Goal: Task Accomplishment & Management: Complete application form

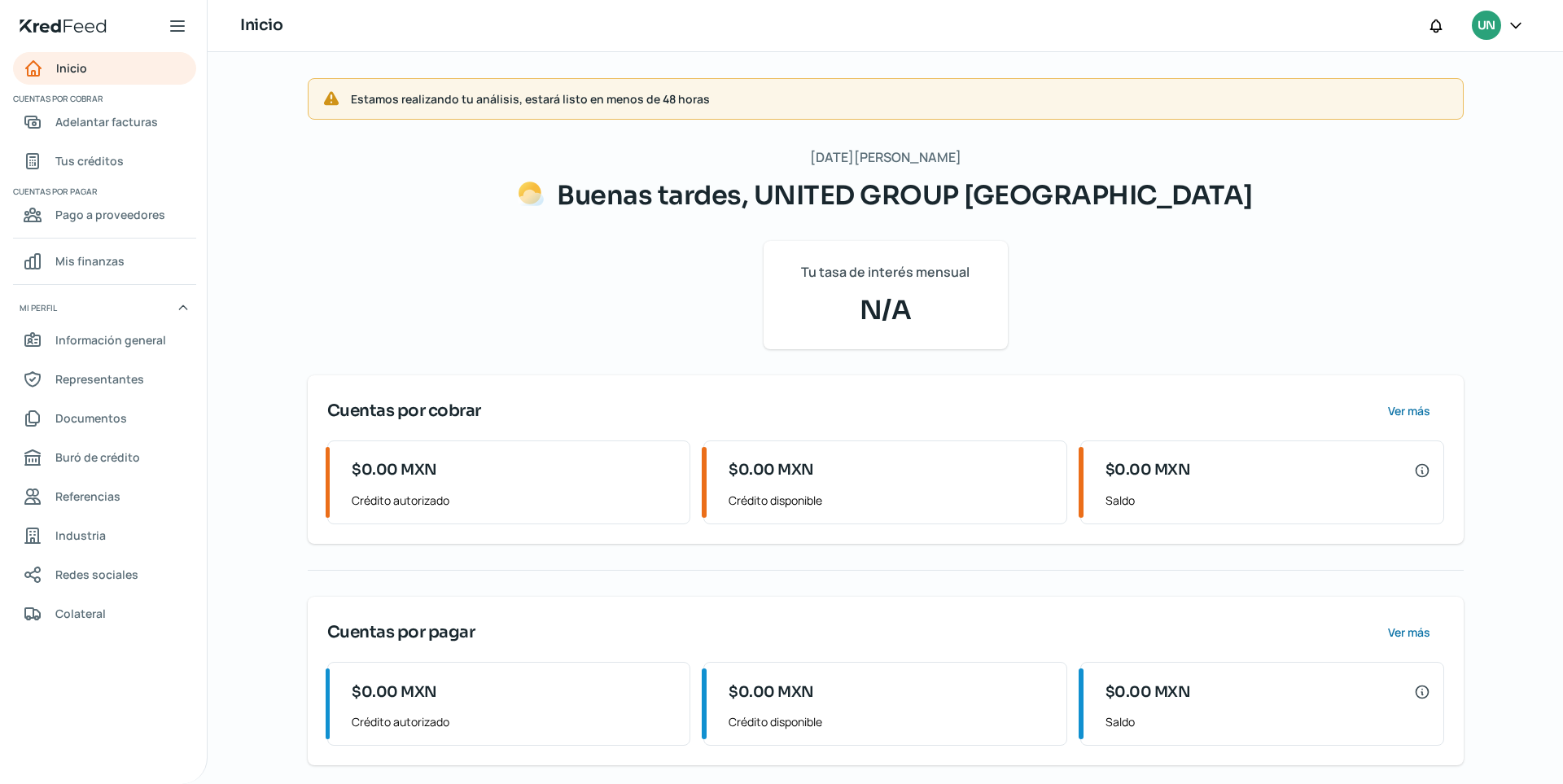
scroll to position [7, 0]
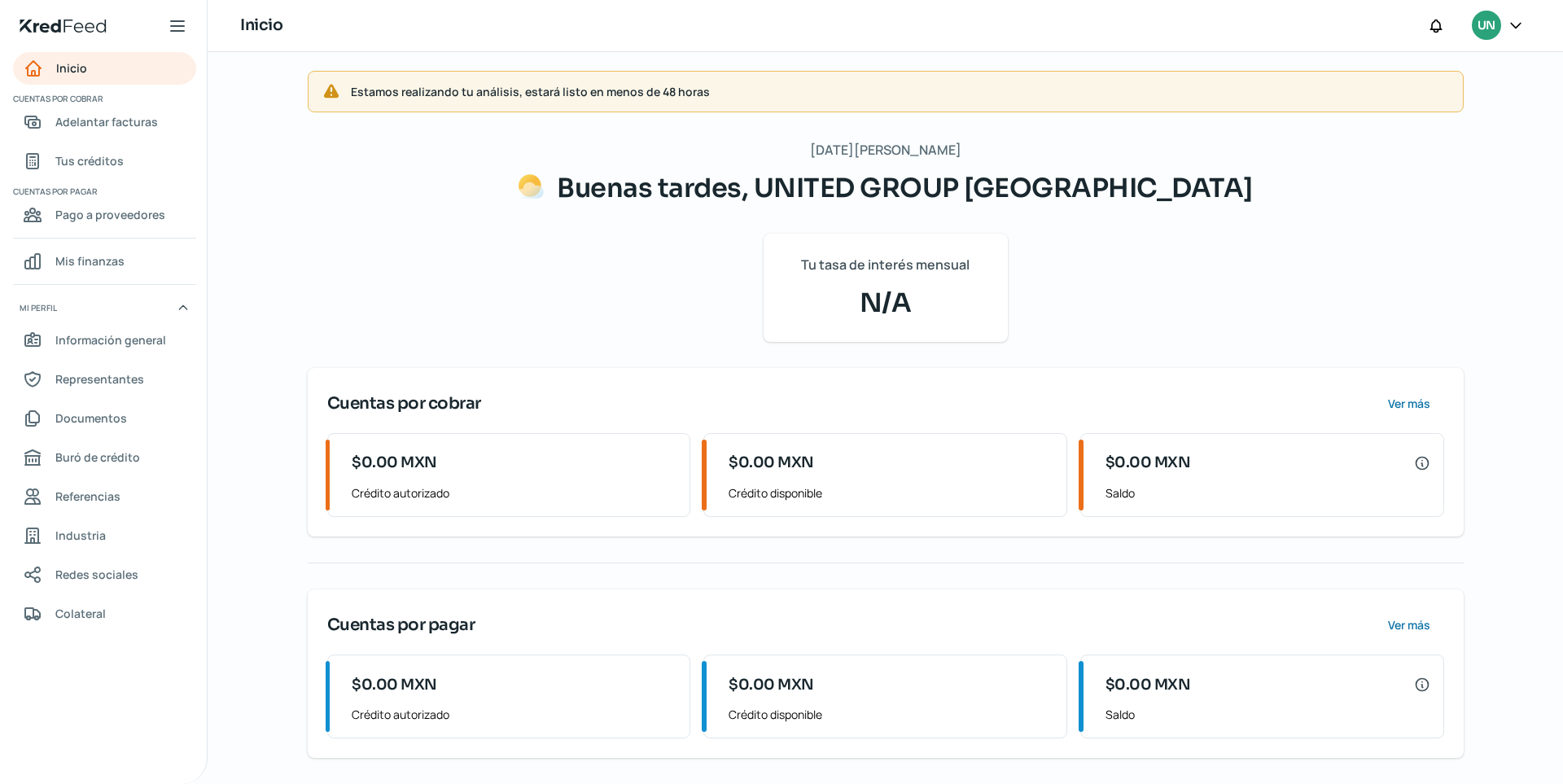
drag, startPoint x: 766, startPoint y: 212, endPoint x: 1042, endPoint y: 184, distance: 277.4
click at [1034, 182] on div "[DATE][PERSON_NAME] Buenas tardes, UNITED GROUP MÉXICO Tu tasa de interés mensu…" at bounding box center [886, 448] width 1156 height 619
click at [1058, 183] on span "Buenas tardes, UNITED GROUP [GEOGRAPHIC_DATA]" at bounding box center [905, 188] width 696 height 33
drag, startPoint x: 958, startPoint y: 190, endPoint x: 722, endPoint y: 180, distance: 236.2
click at [722, 180] on span "Buenas tardes, UNITED GROUP [GEOGRAPHIC_DATA]" at bounding box center [905, 188] width 696 height 33
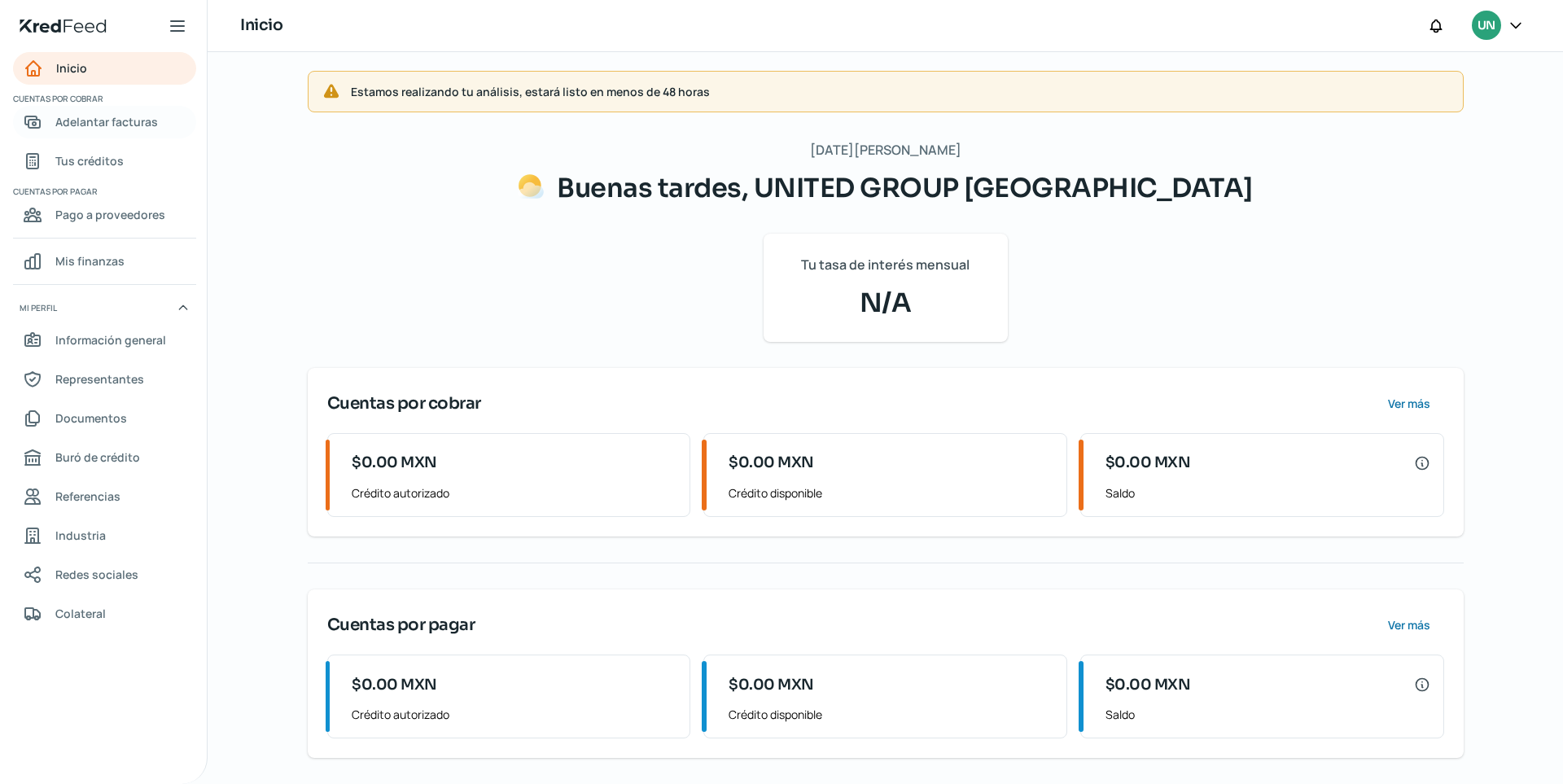
click at [141, 117] on span "Adelantar facturas" at bounding box center [107, 122] width 103 height 20
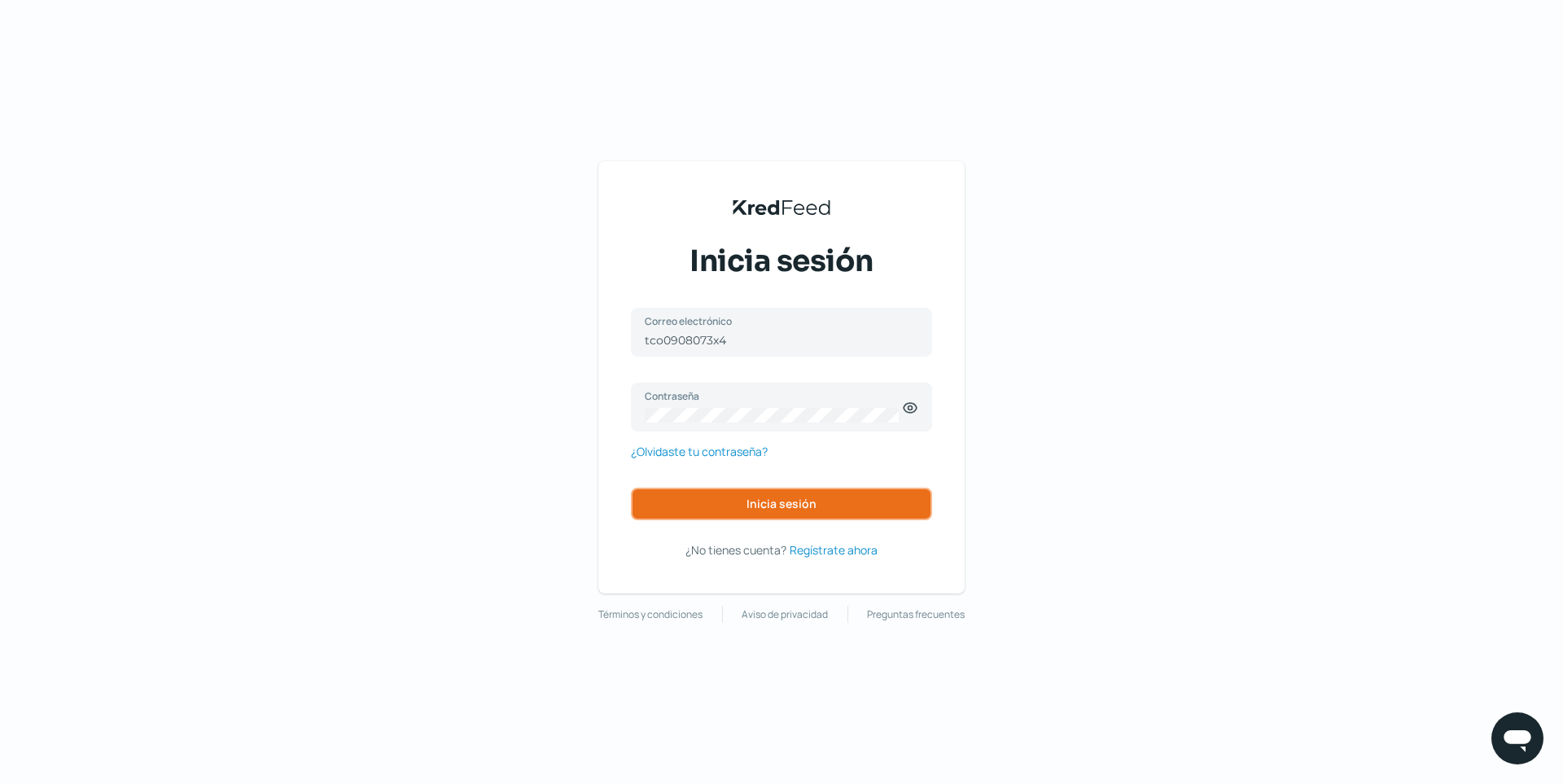
click at [832, 504] on button "Inicia sesión" at bounding box center [781, 504] width 301 height 33
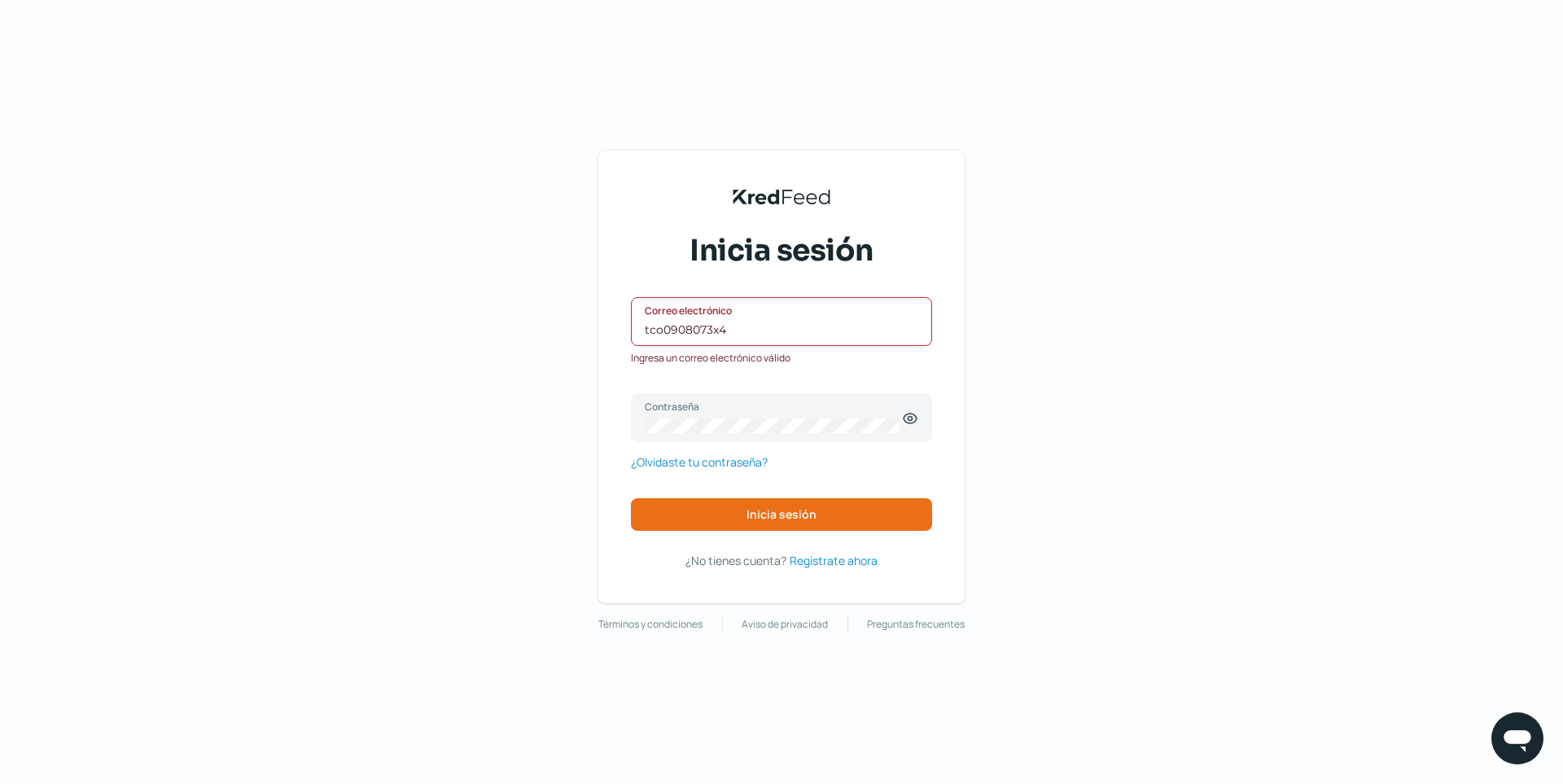
drag, startPoint x: 775, startPoint y: 335, endPoint x: 617, endPoint y: 333, distance: 158.0
click at [626, 333] on div "KredFeed's Black Logo Inicia sesión tco0908073x4 Correo electrónico Ingresa un …" at bounding box center [781, 376] width 366 height 452
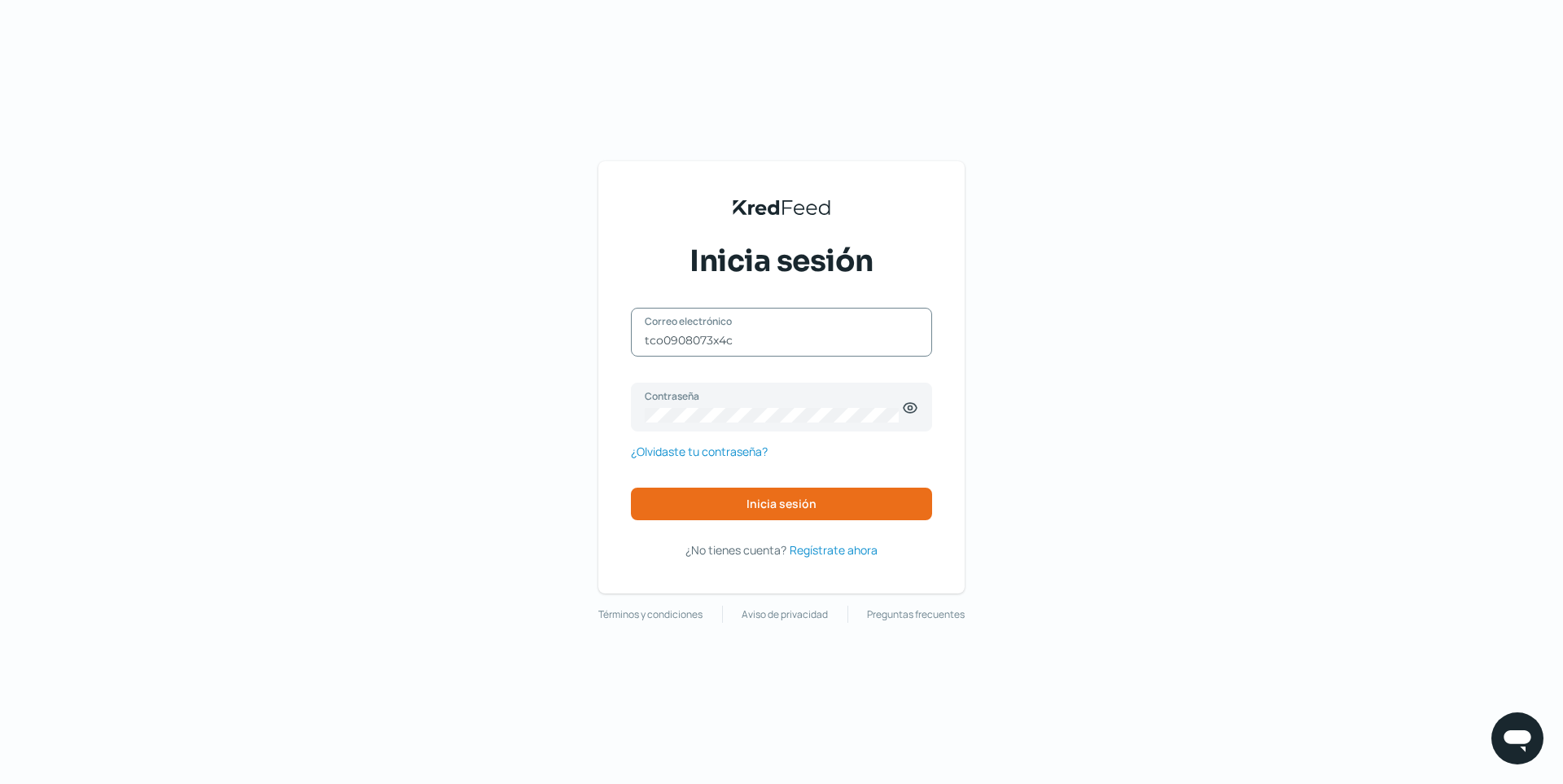
click at [748, 341] on input "tco0908073x4c" at bounding box center [781, 341] width 274 height 15
click at [824, 509] on button "Inicia sesión" at bounding box center [781, 504] width 301 height 33
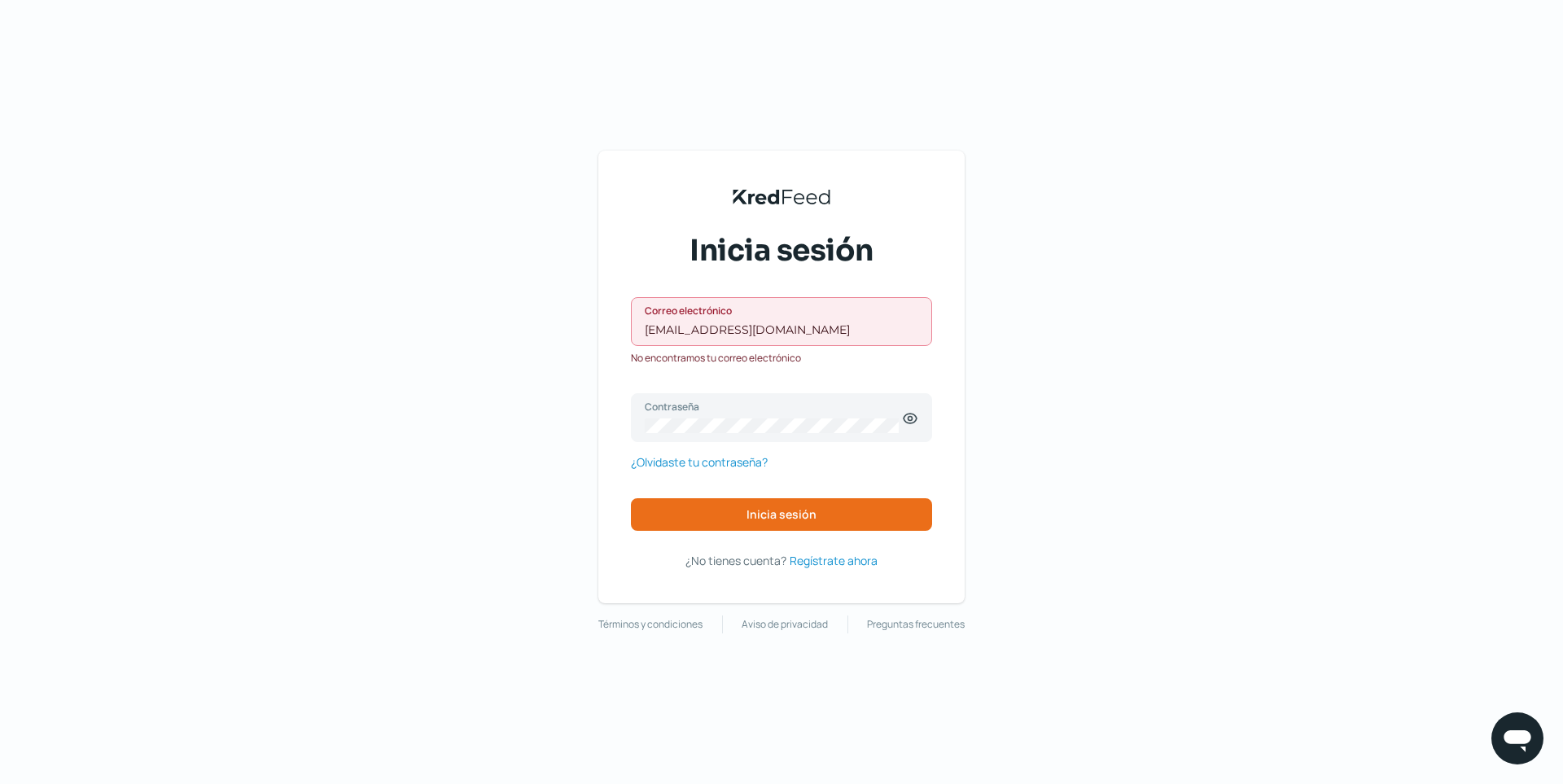
click at [761, 339] on div "[EMAIL_ADDRESS][DOMAIN_NAME] Correo electrónico" at bounding box center [781, 322] width 301 height 49
click at [916, 424] on icon at bounding box center [910, 418] width 16 height 16
click at [470, 391] on div "KredFeed's Black Logo Inicia sesión [EMAIL_ADDRESS][DOMAIN_NAME] Correo electró…" at bounding box center [781, 392] width 1563 height 784
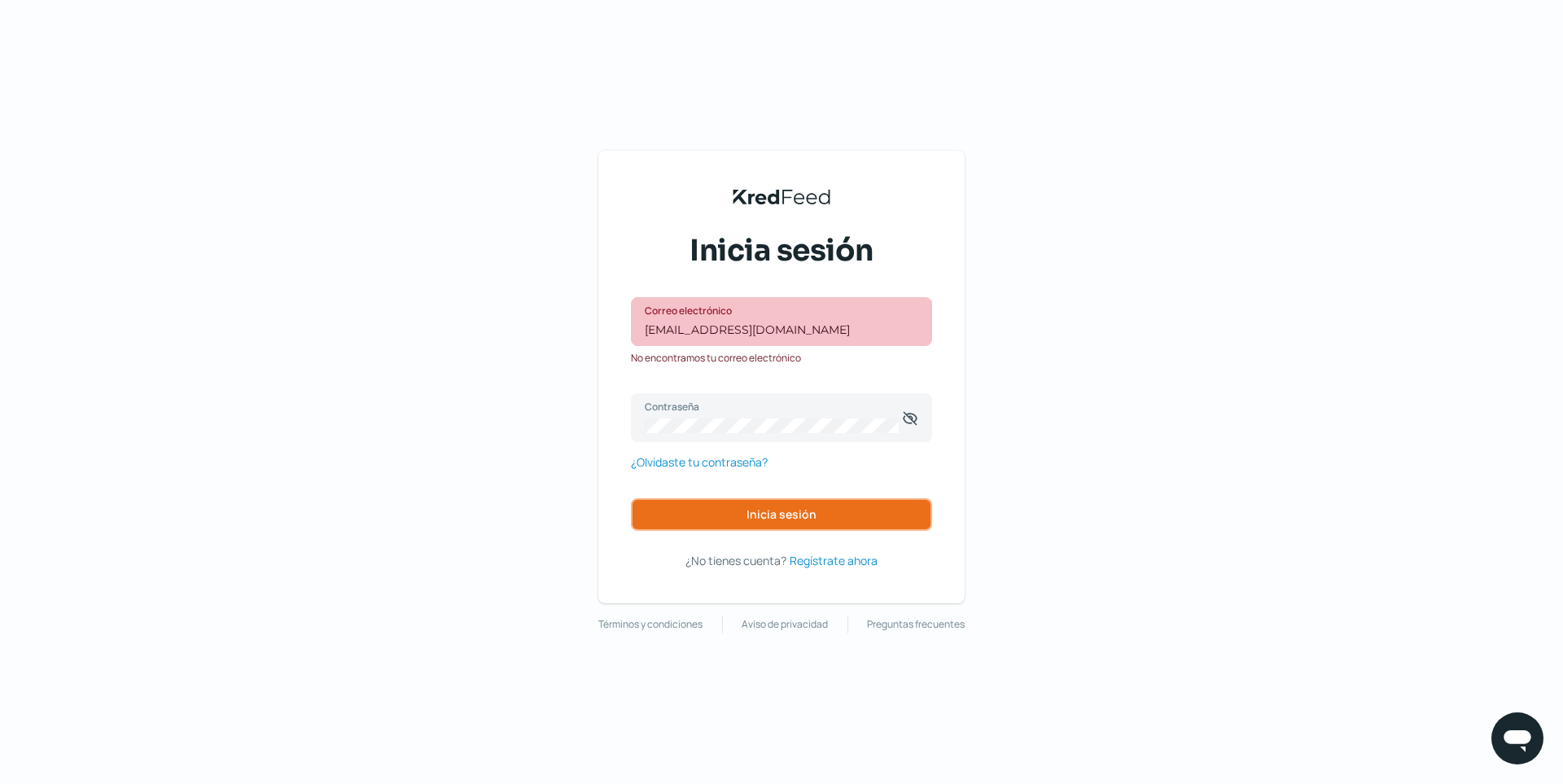
click at [806, 511] on span "Inicia sesión" at bounding box center [782, 514] width 70 height 11
click at [823, 517] on button "Inicia sesión" at bounding box center [781, 514] width 301 height 33
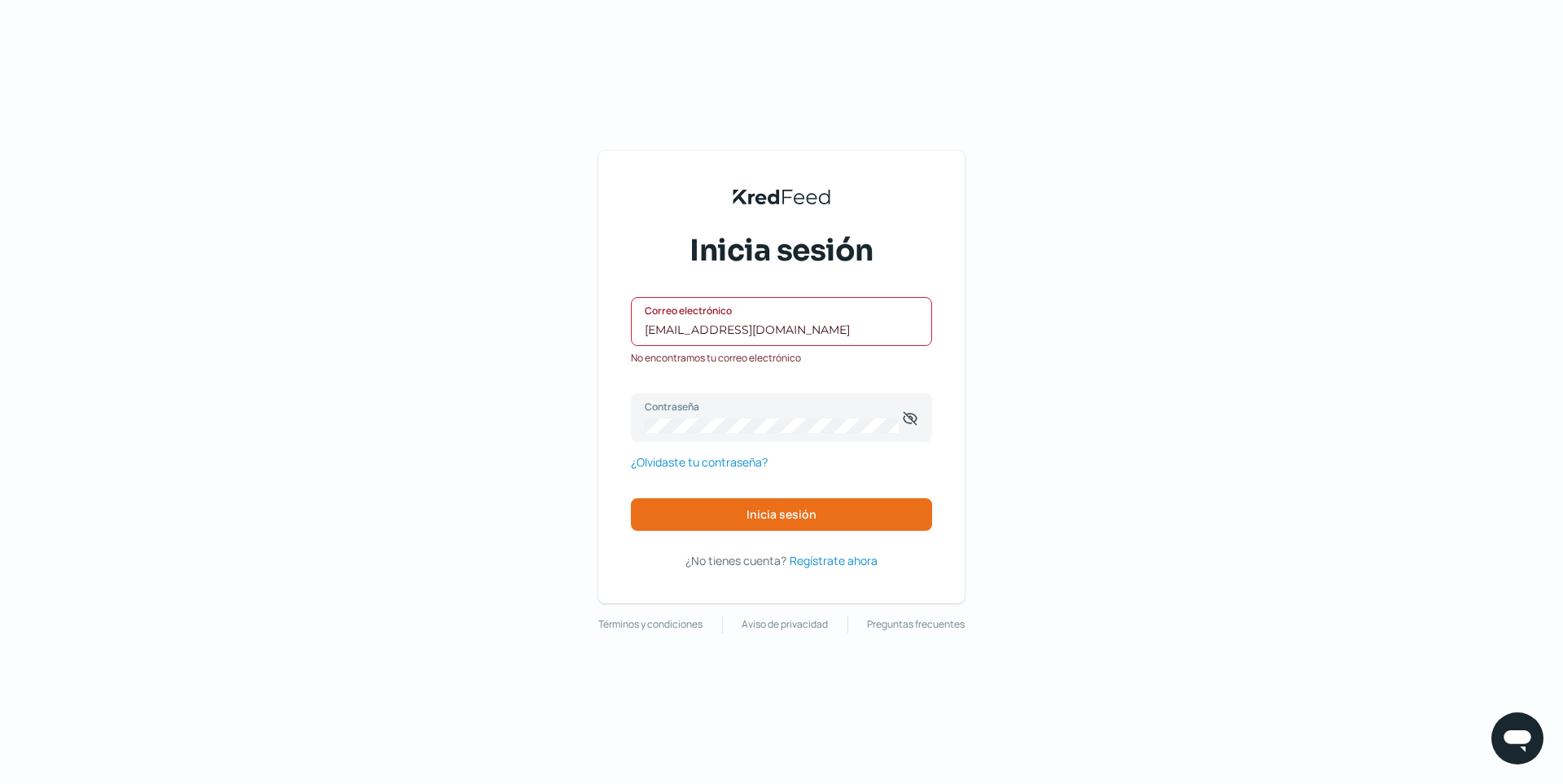
drag, startPoint x: 657, startPoint y: 327, endPoint x: 634, endPoint y: 326, distance: 23.0
click at [634, 326] on div "[EMAIL_ADDRESS][DOMAIN_NAME] Correo electrónico" at bounding box center [781, 322] width 301 height 49
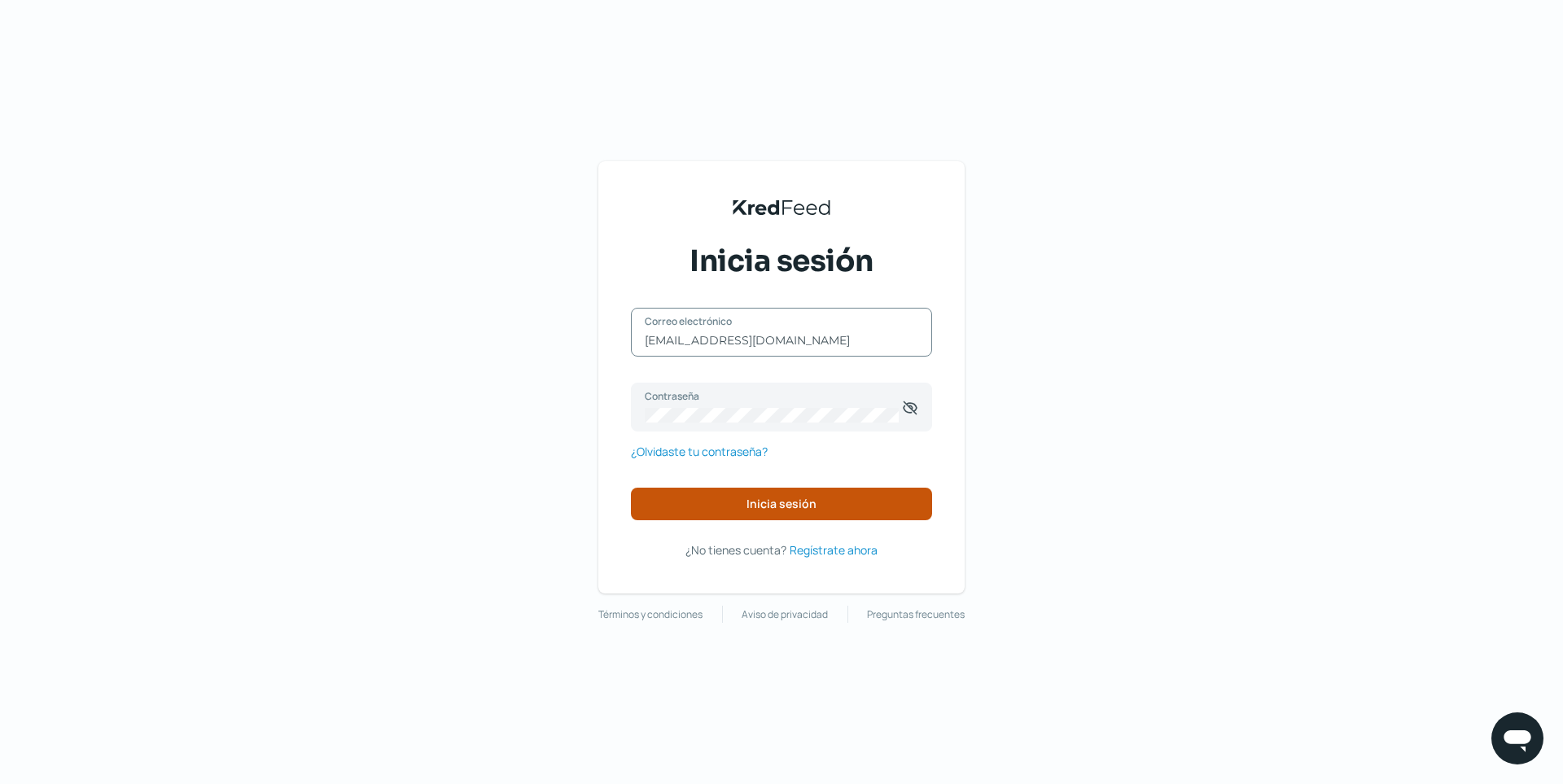
type input "[EMAIL_ADDRESS][DOMAIN_NAME]"
click at [882, 507] on button "Inicia sesión" at bounding box center [781, 504] width 301 height 33
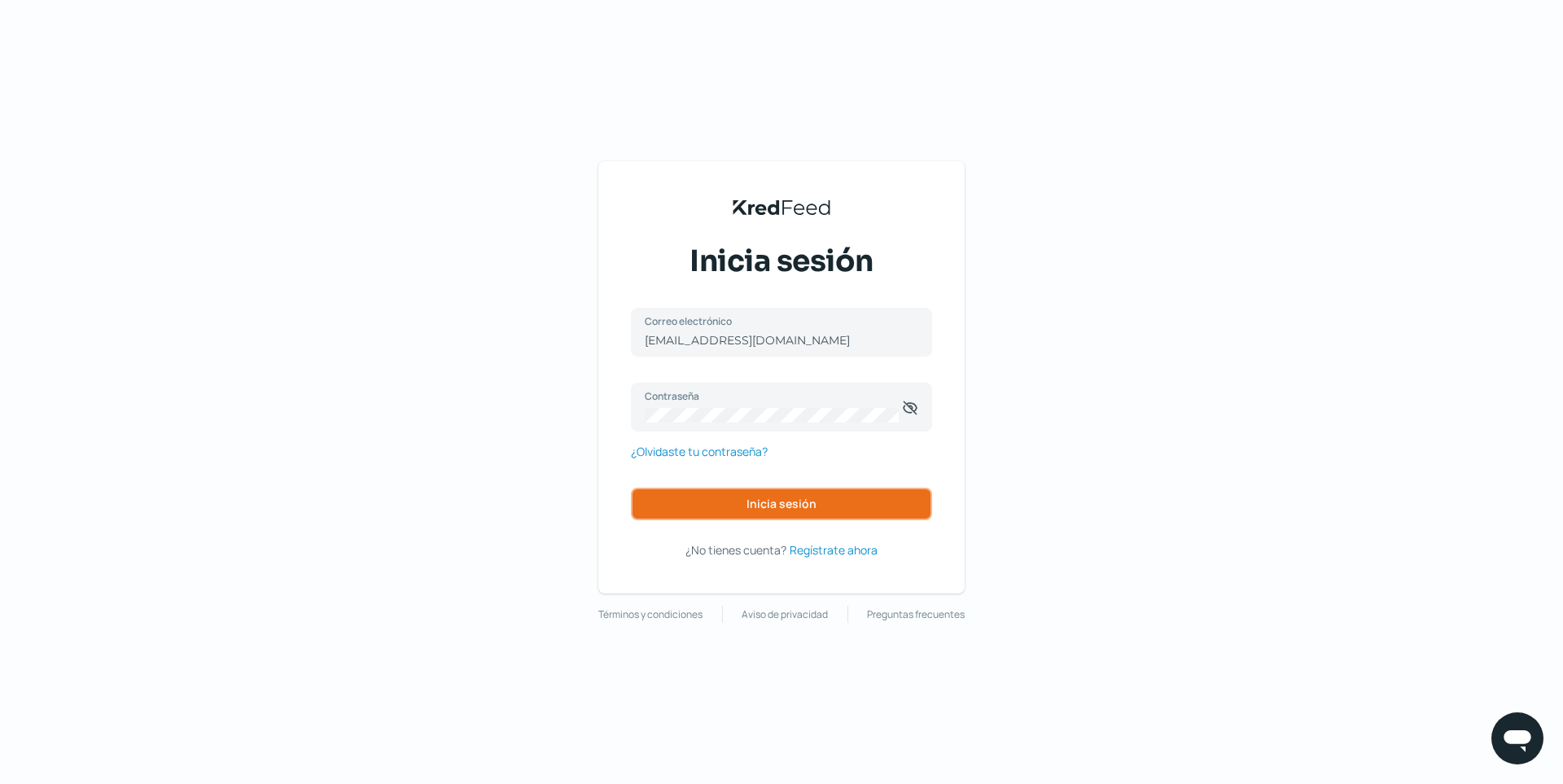
click at [913, 517] on button "Inicia sesión" at bounding box center [781, 504] width 301 height 33
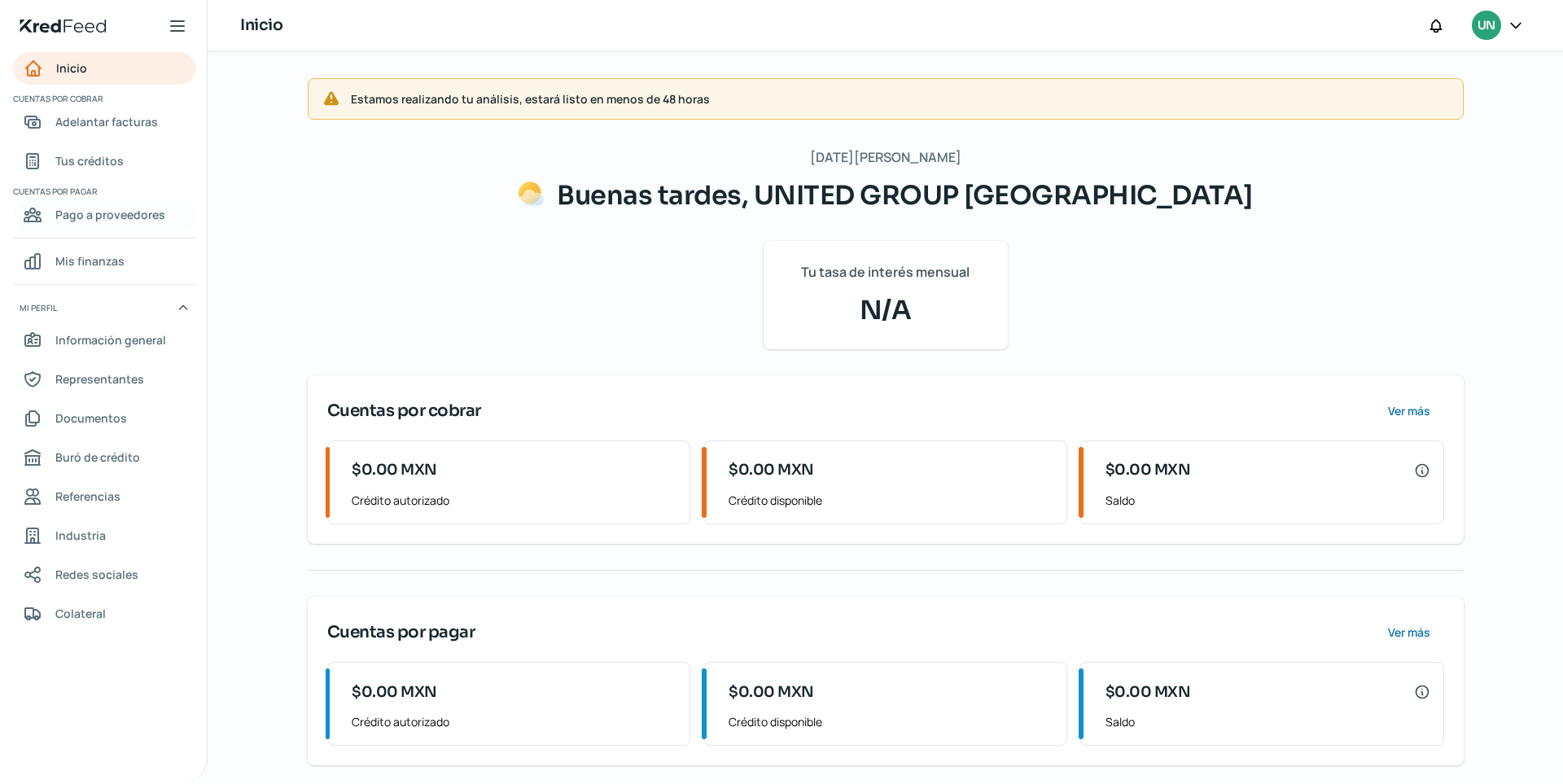
click at [106, 214] on span "Pago a proveedores" at bounding box center [110, 214] width 110 height 20
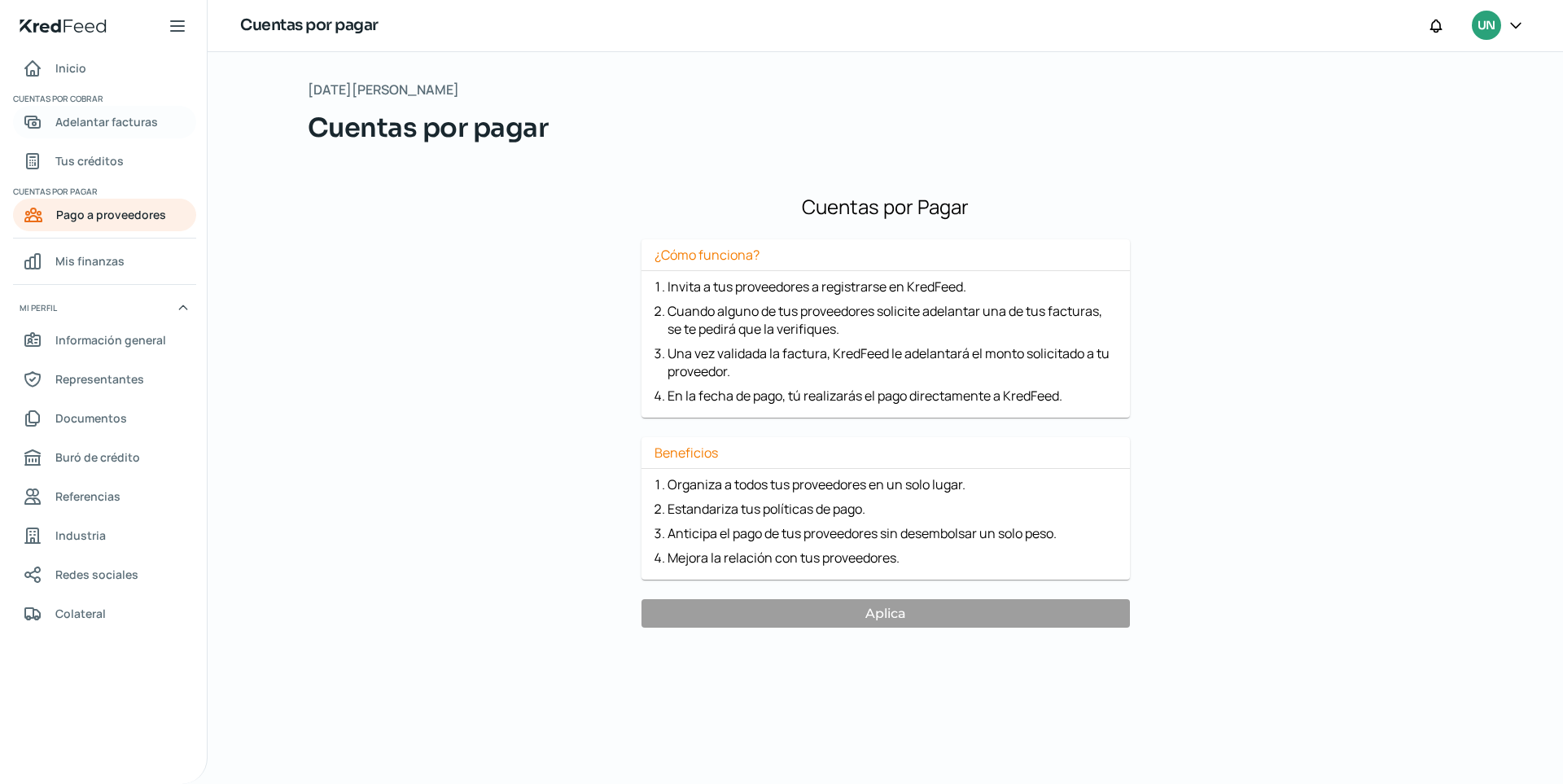
click at [113, 128] on span "Adelantar facturas" at bounding box center [107, 122] width 103 height 20
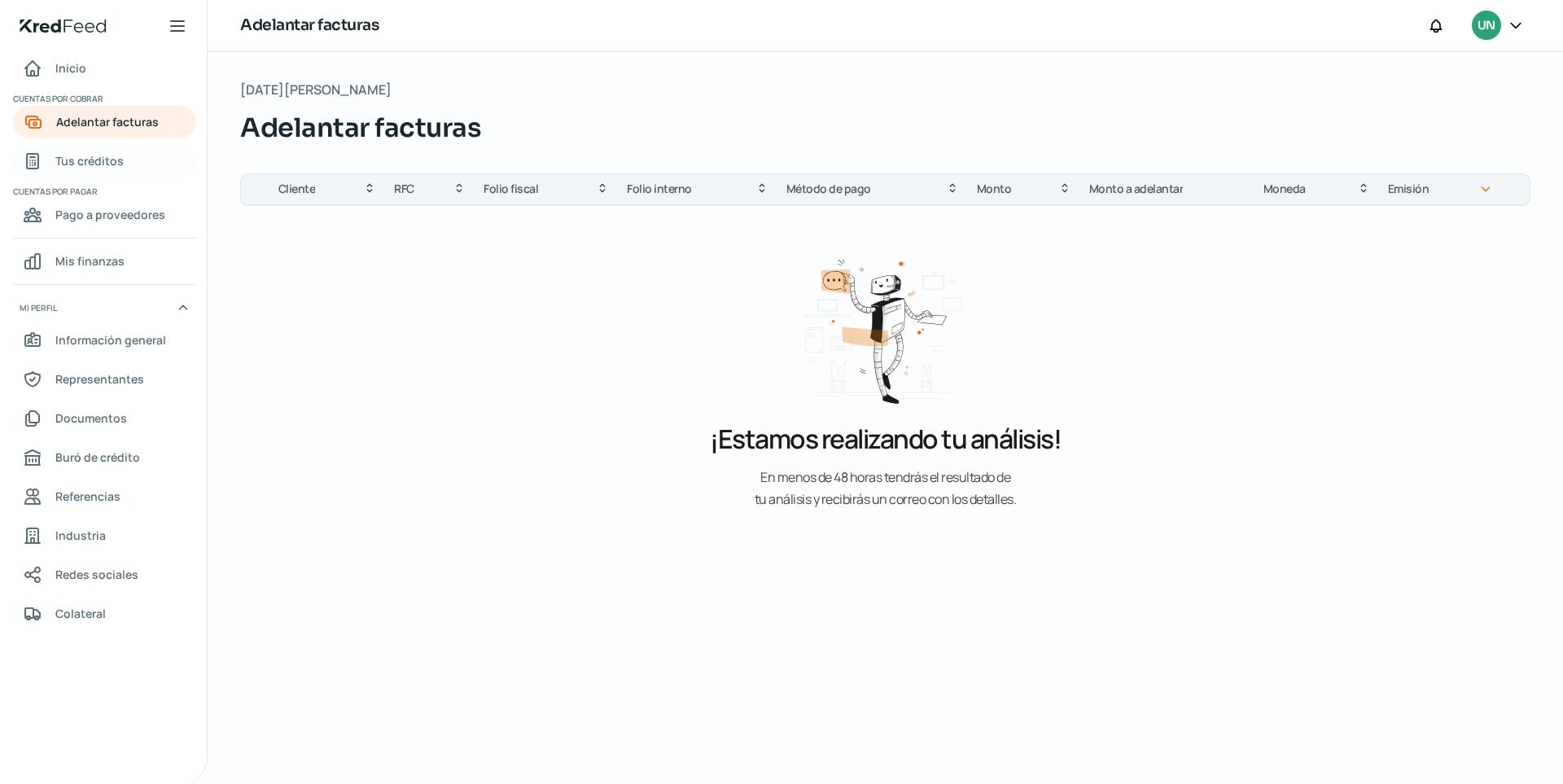
click at [136, 162] on link "Tus créditos" at bounding box center [105, 161] width 183 height 33
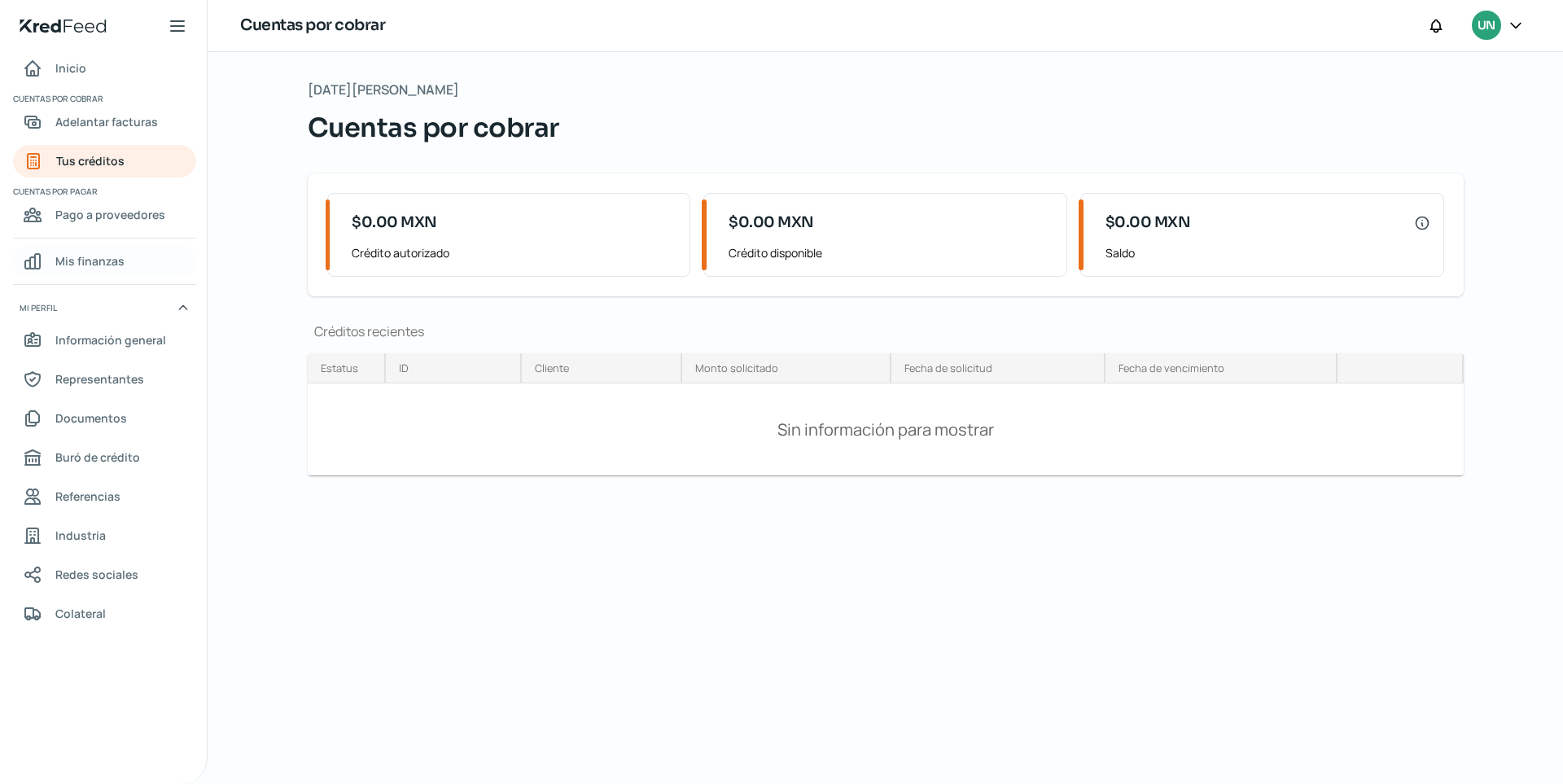
click at [137, 261] on link "Mis finanzas" at bounding box center [105, 261] width 183 height 33
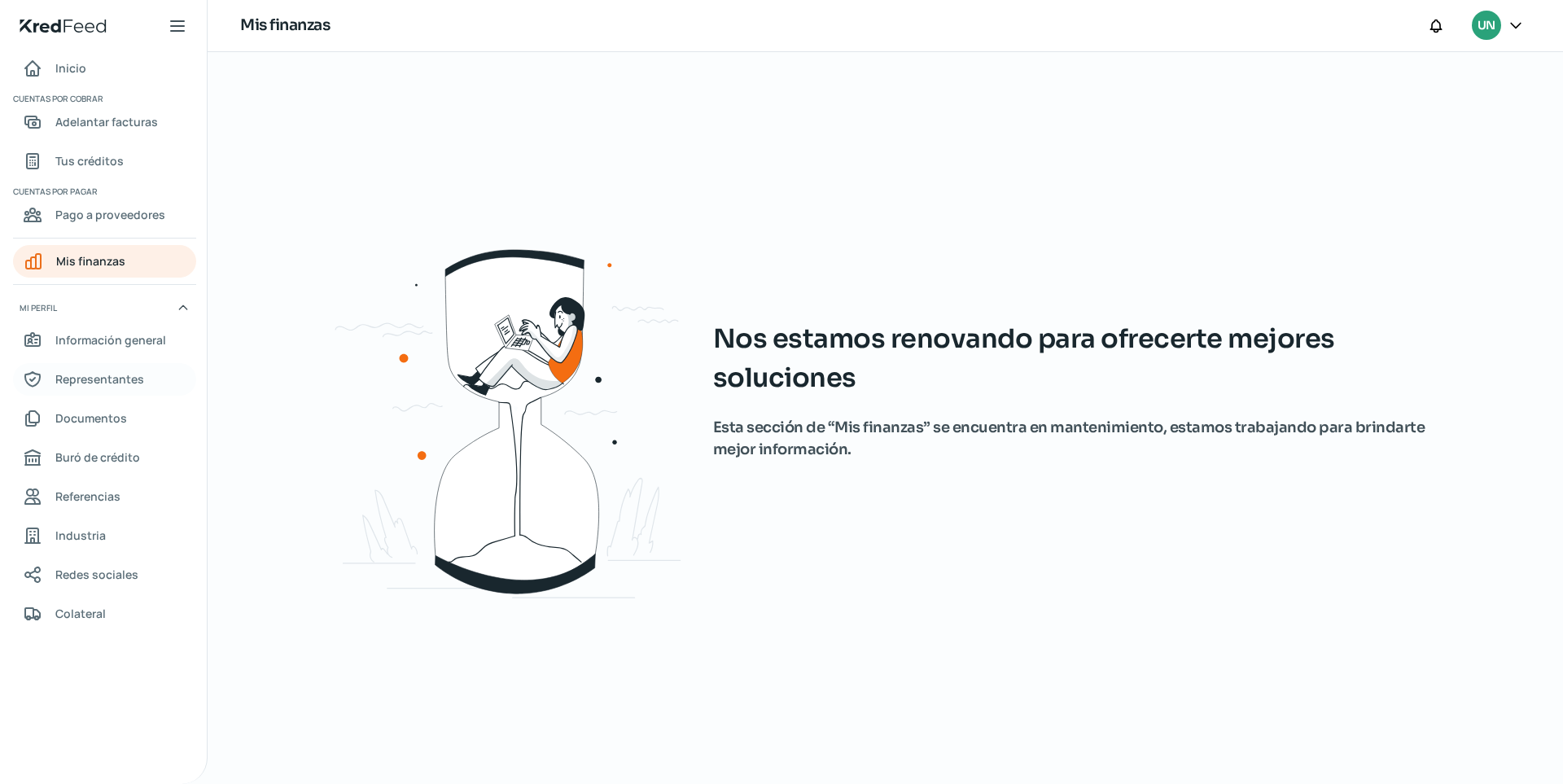
click at [145, 381] on link "Representantes" at bounding box center [105, 379] width 183 height 33
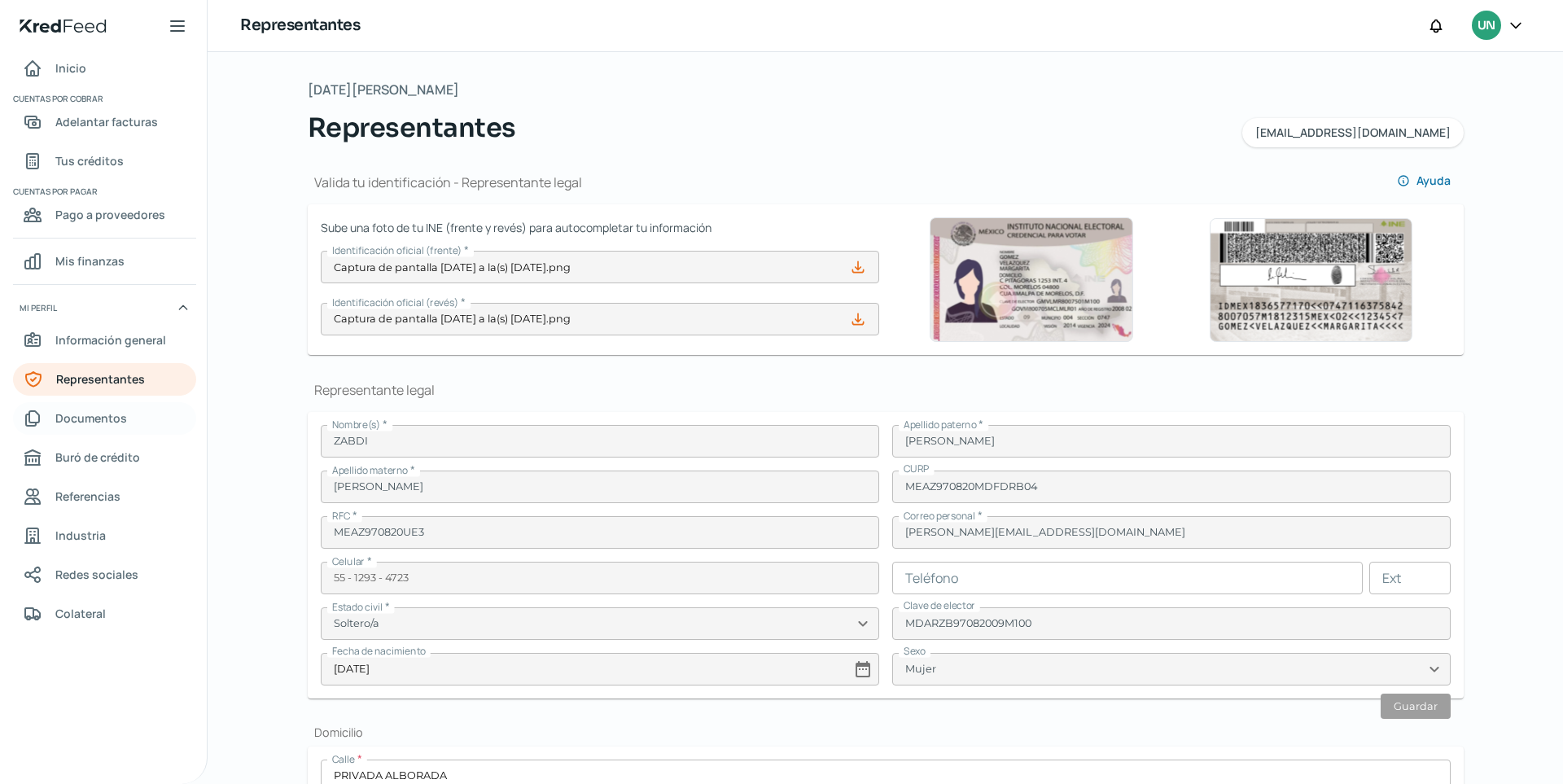
click at [143, 410] on link "Documentos" at bounding box center [105, 418] width 183 height 33
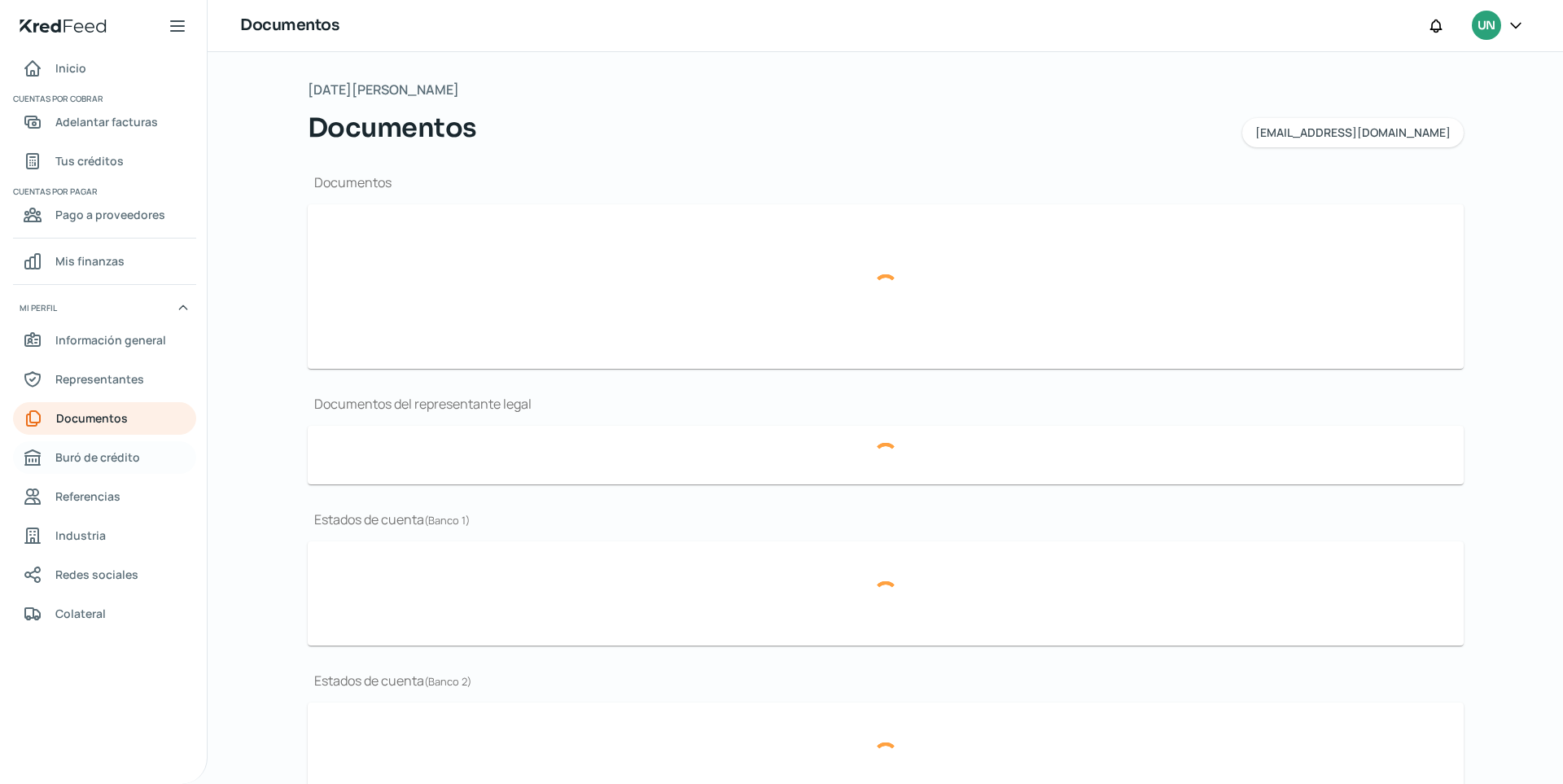
type input "SAT (4).pdf"
type input "PPT UNITED [DATE] (4).pdf"
type input "logos (6).png"
type input "EJERCICIO 2025.pdf"
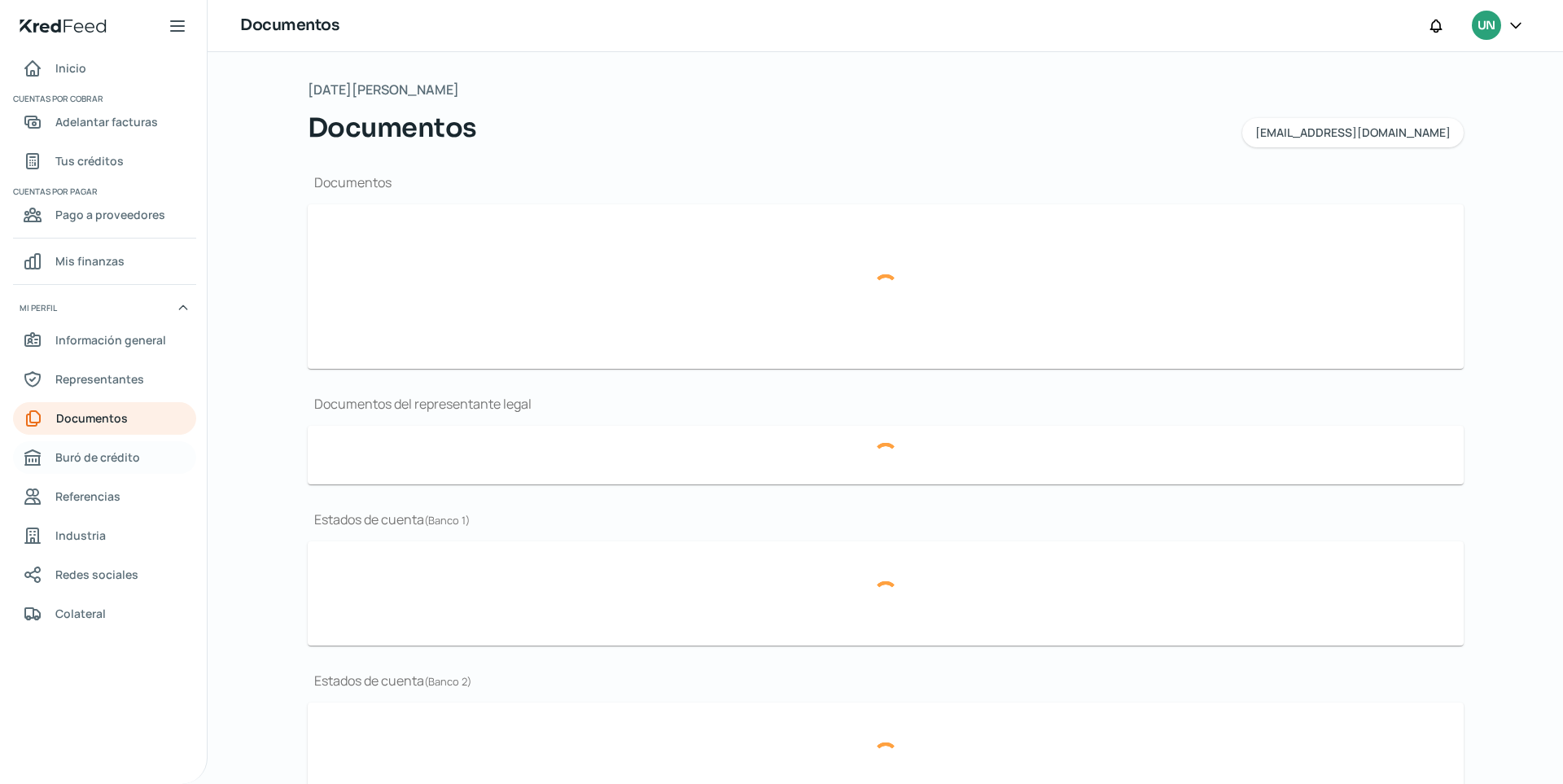
type input "Asamblea Trafford .pdf"
type input "7. [PERSON_NAME].pdf"
type input "6. Junio.pdf"
type input "5. Mayo.pdf"
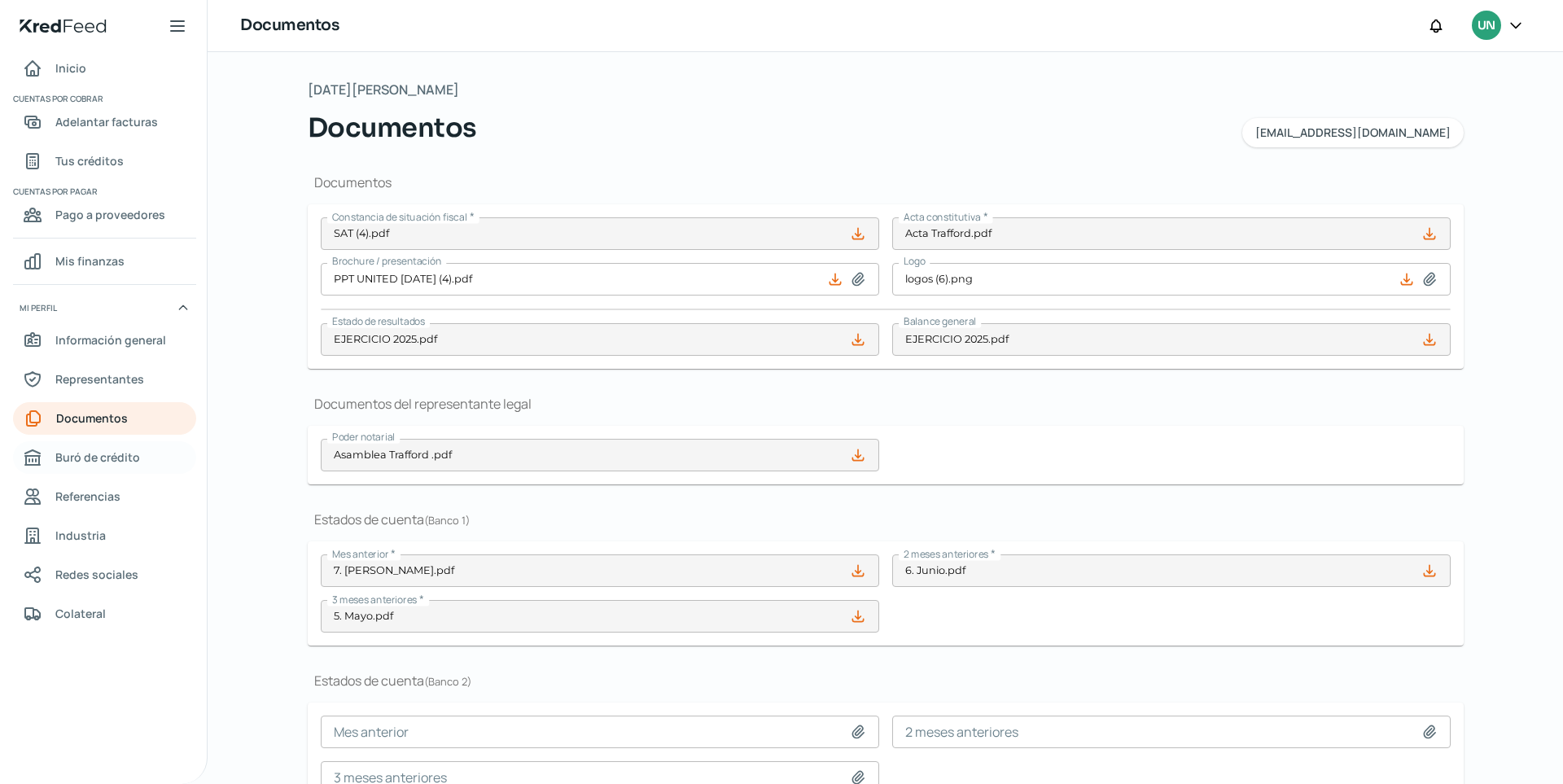
click at [154, 460] on link "Buró de crédito" at bounding box center [105, 457] width 183 height 33
